Goal: Find specific page/section: Find specific page/section

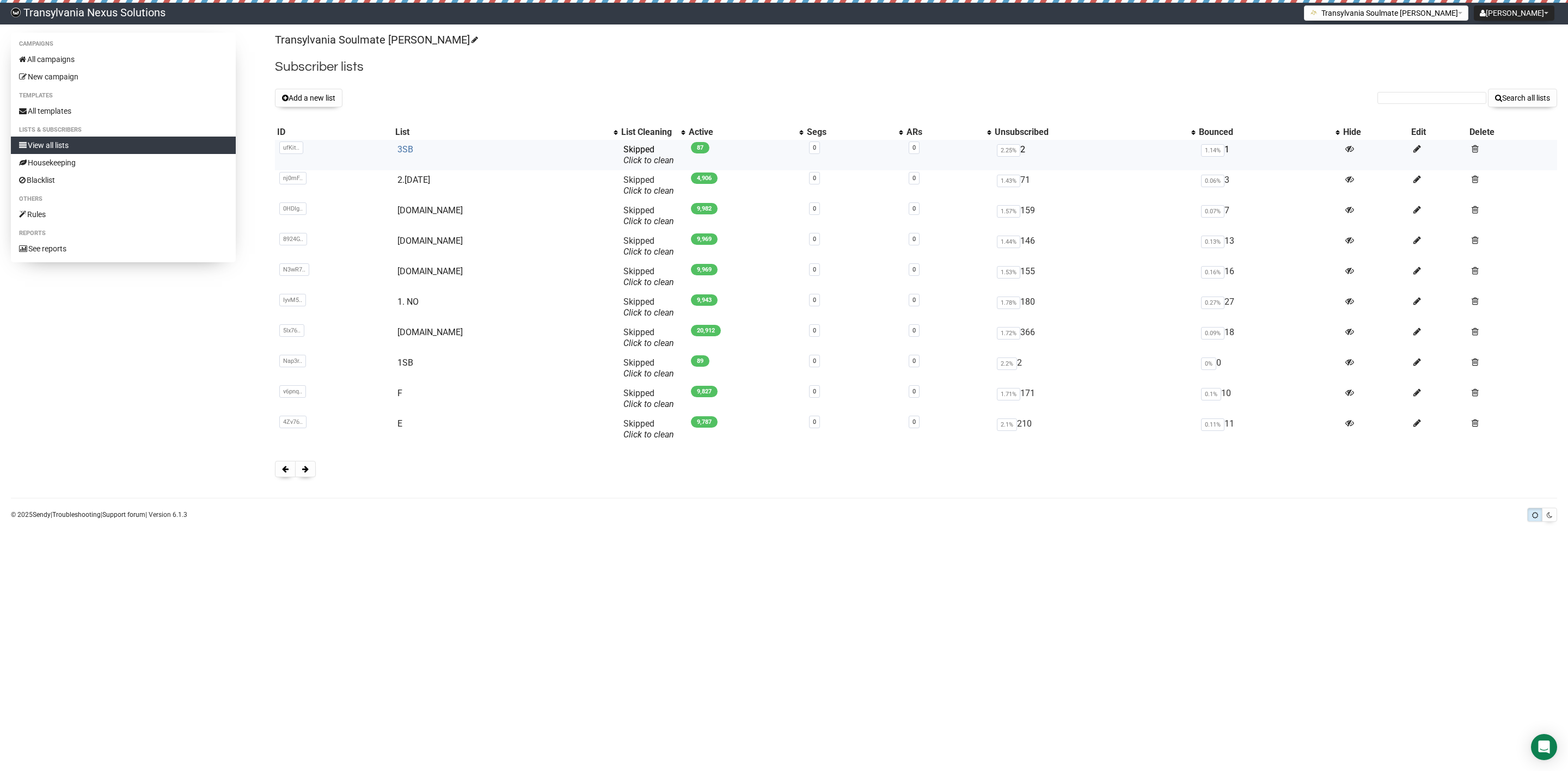
click at [413, 154] on link "3SB" at bounding box center [405, 149] width 16 height 10
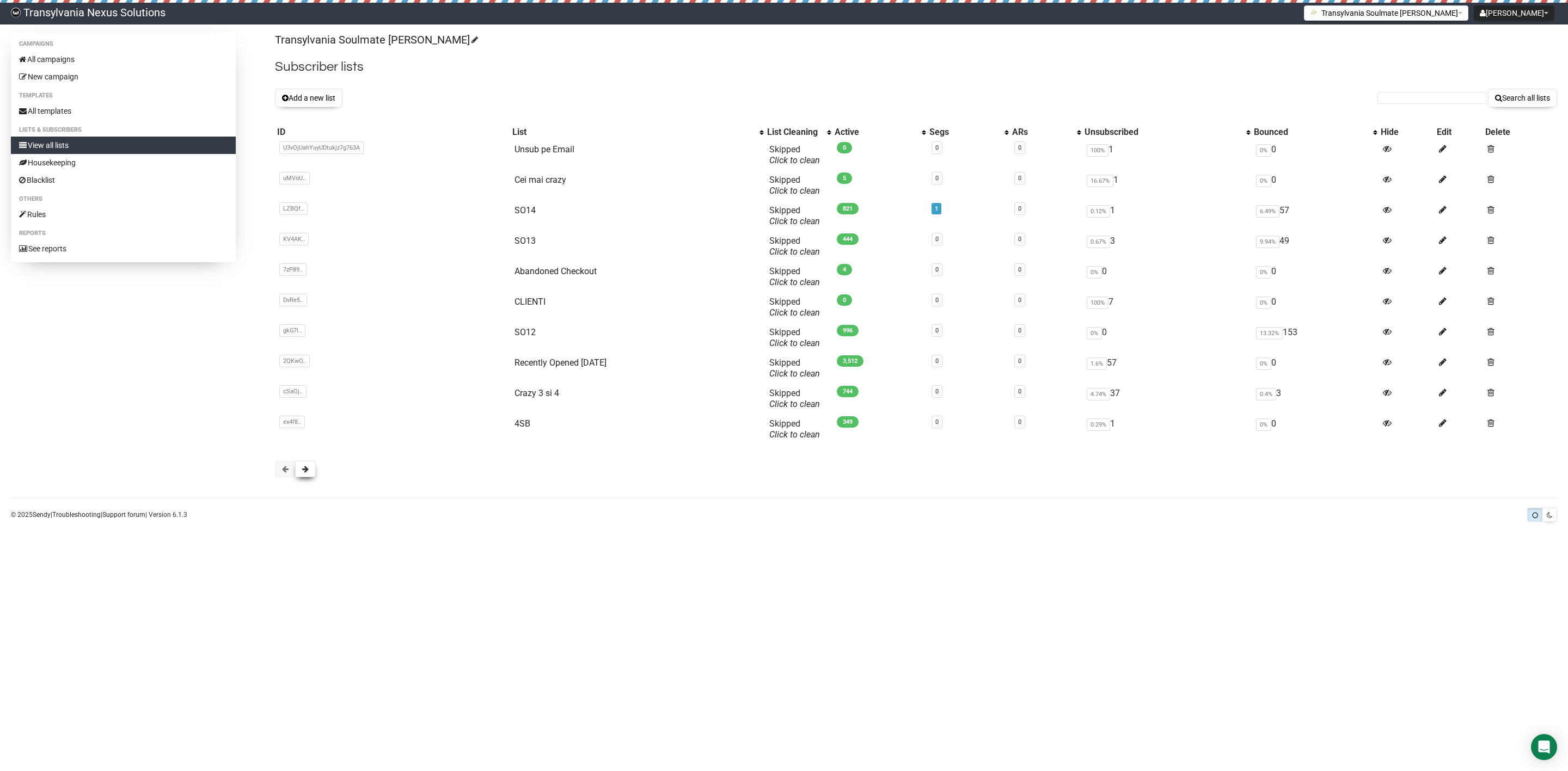
click at [304, 469] on span at bounding box center [305, 469] width 7 height 8
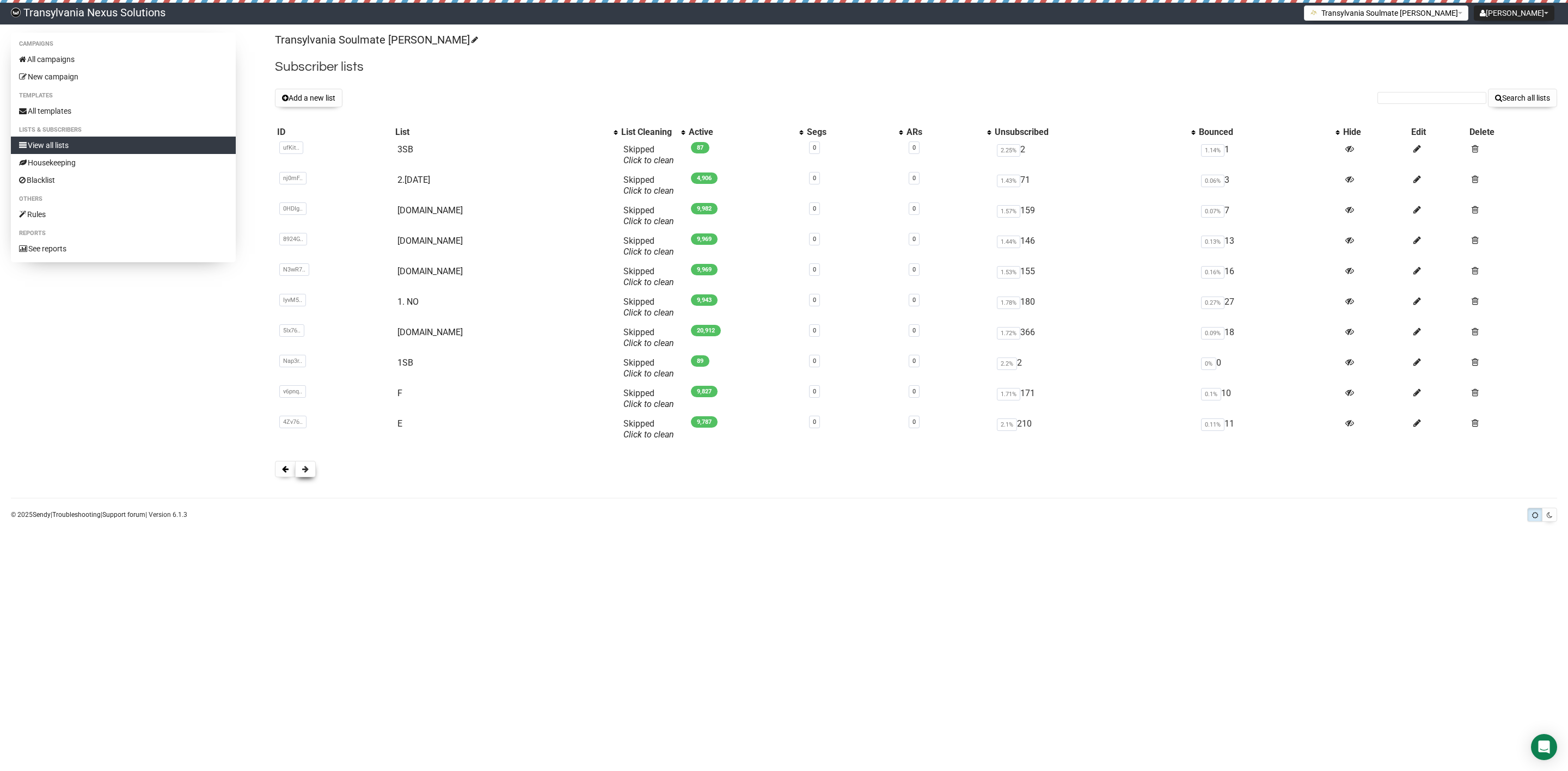
click at [312, 473] on button at bounding box center [306, 469] width 21 height 16
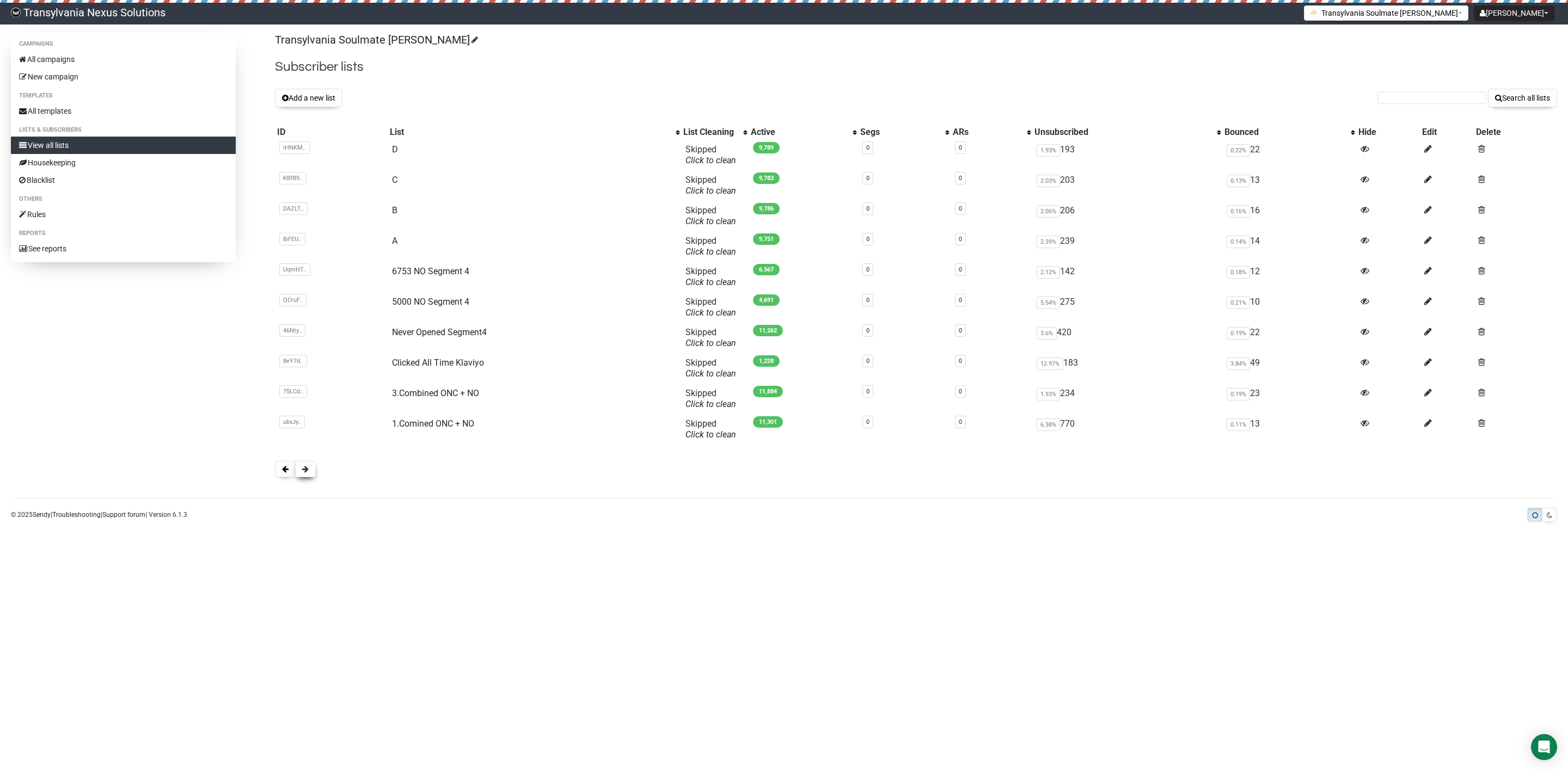
click at [309, 467] on span at bounding box center [305, 469] width 7 height 8
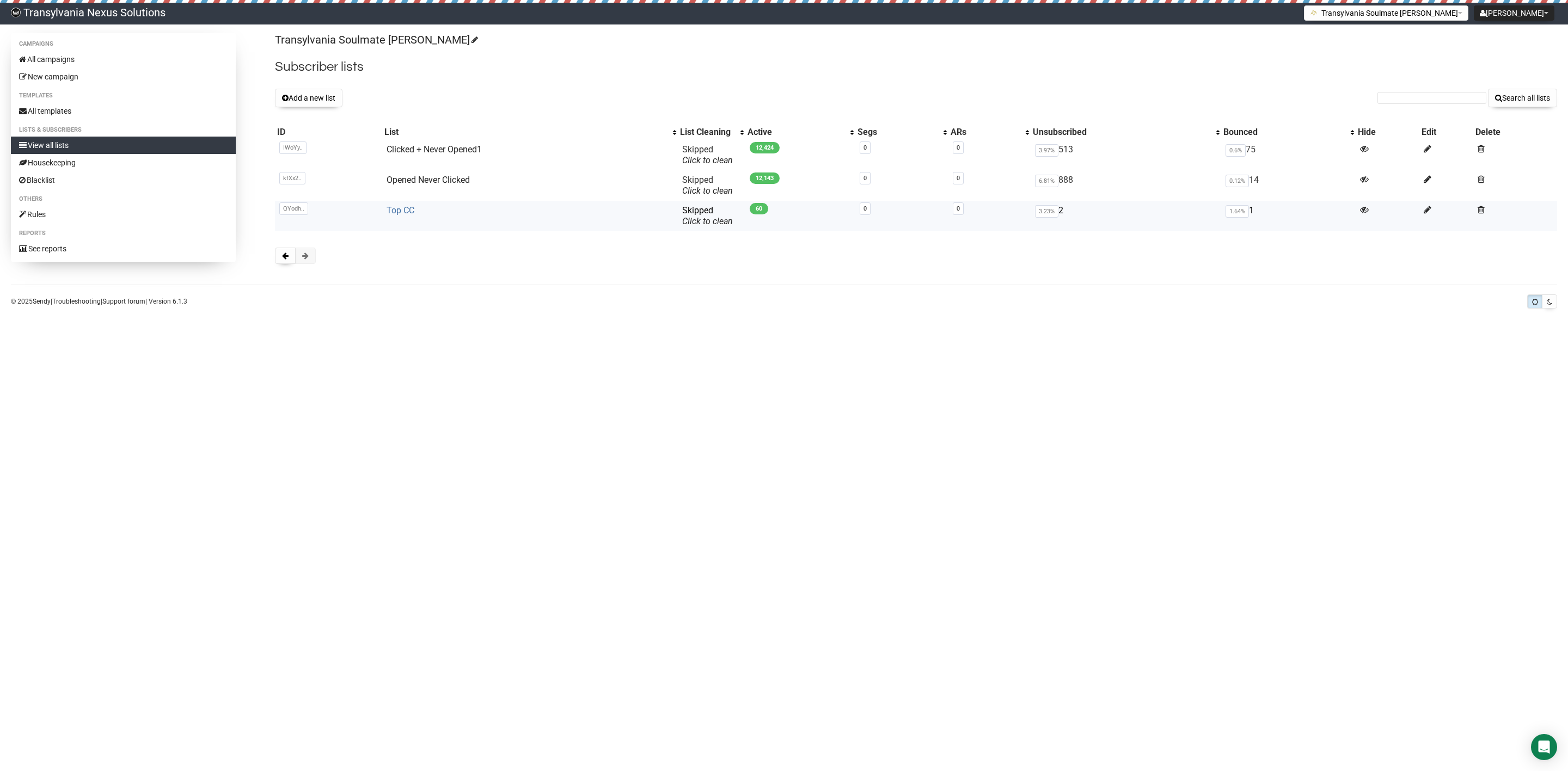
click at [401, 214] on link "Top CC" at bounding box center [401, 210] width 28 height 10
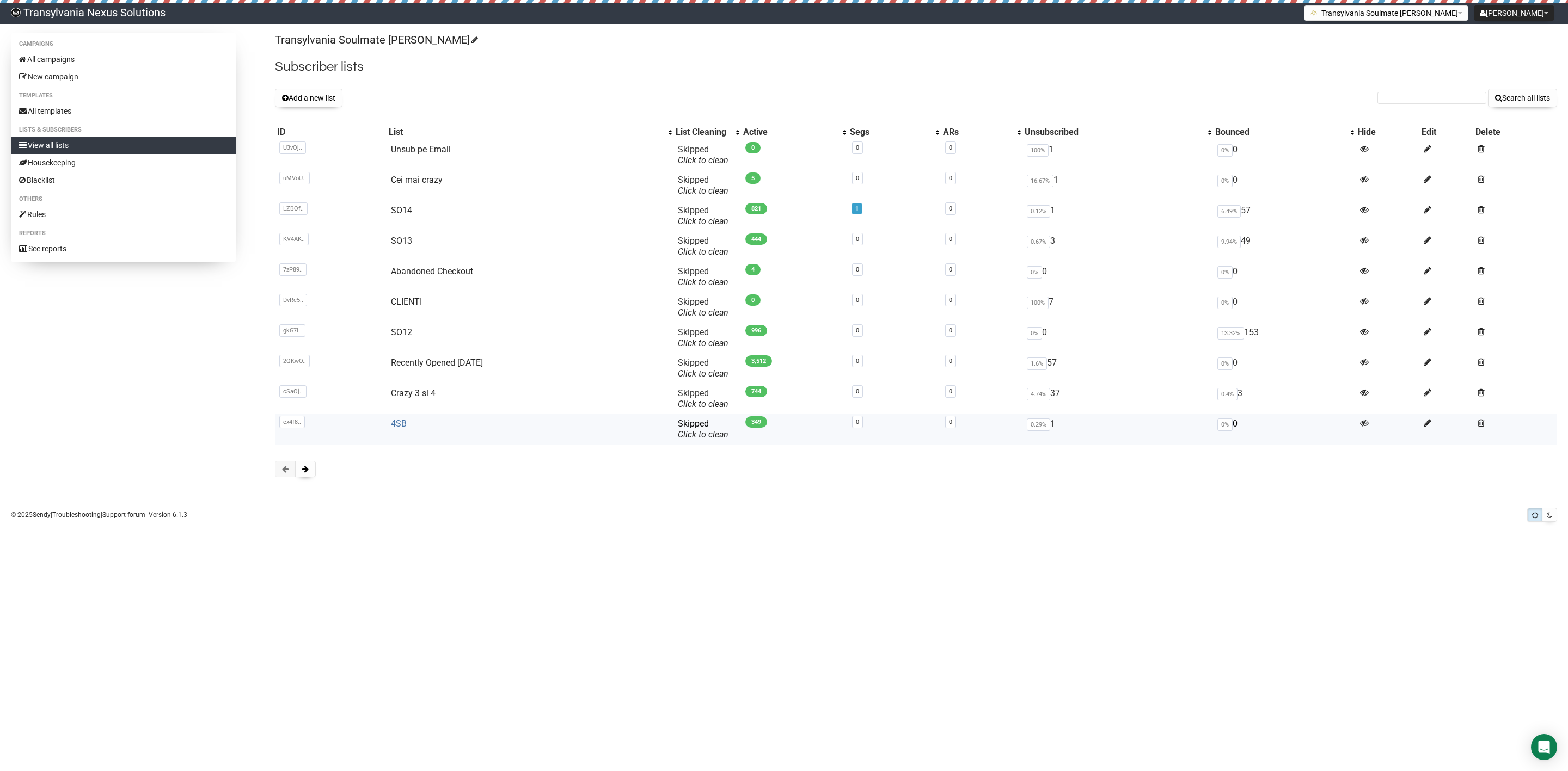
click at [394, 427] on link "4SB" at bounding box center [399, 424] width 16 height 10
